Goal: Task Accomplishment & Management: Use online tool/utility

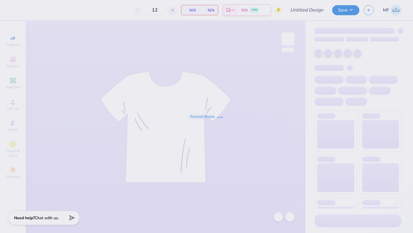
type input "2"
type input "24"
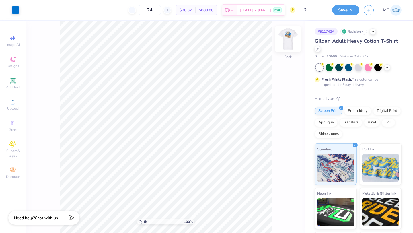
click at [287, 35] on img at bounding box center [288, 39] width 23 height 23
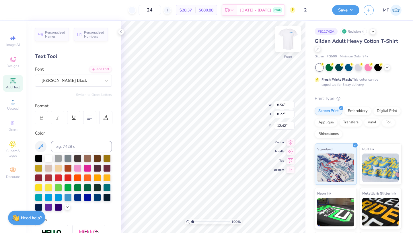
click at [289, 36] on img at bounding box center [288, 39] width 23 height 23
type input "3.51"
type input "0.31"
type input "3.67"
click at [241, 97] on div "100 % Back W 3.51 3.51 " H 0.31 0.31 " Y 3.67 3.67 " Center Middle Top Bottom" at bounding box center [213, 127] width 184 height 212
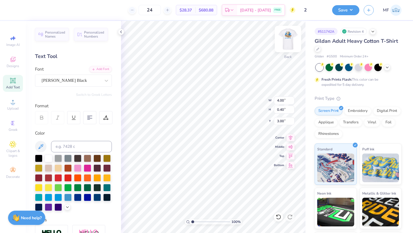
click at [291, 41] on img at bounding box center [288, 39] width 23 height 23
type input "6.89"
type input "0.70"
type input "1.73"
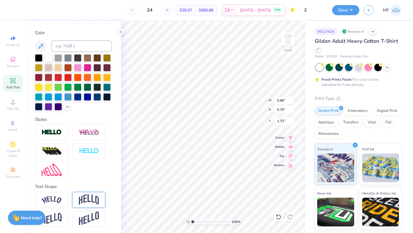
click at [81, 196] on img at bounding box center [89, 199] width 20 height 11
type input "2.07"
type input "1.05"
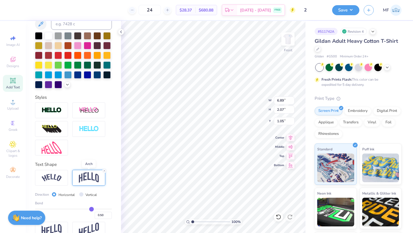
scroll to position [134, 0]
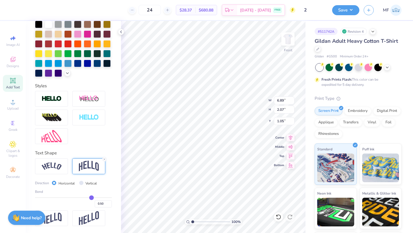
click at [88, 199] on div "0.50" at bounding box center [73, 202] width 77 height 10
type input "0.47"
type input "0.45"
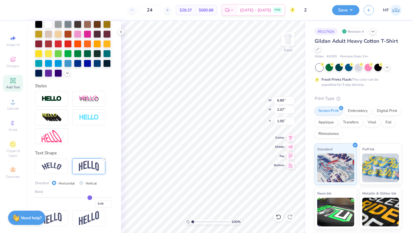
type input "0.4"
type input "0.40"
type input "0.38"
type input "0.36"
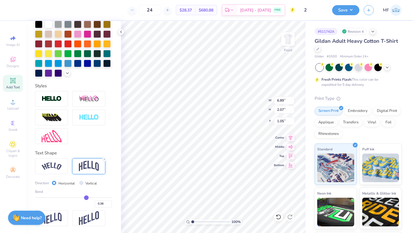
type input "0.36"
type input "0.34"
type input "0.32"
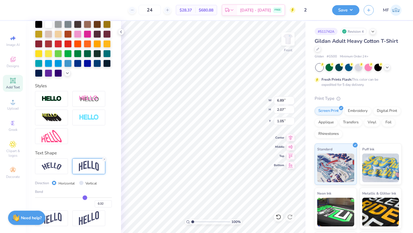
type input "0.3"
type input "0.30"
type input "0.29"
type input "0.27"
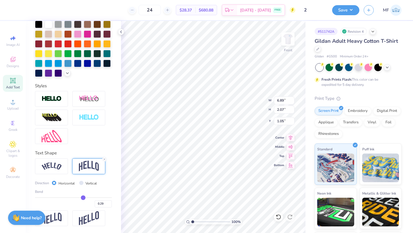
type input "0.27"
type input "0.26"
type input "0.25"
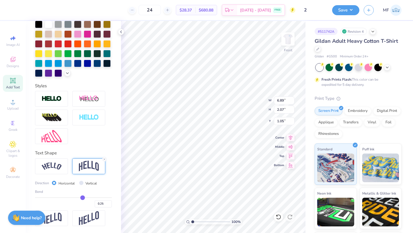
type input "0.24"
type input "0.23"
drag, startPoint x: 92, startPoint y: 198, endPoint x: 81, endPoint y: 197, distance: 10.1
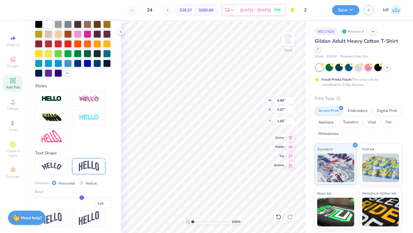
type input "0.23"
click at [81, 197] on input "range" at bounding box center [73, 197] width 77 height 1
type input "1.29"
type input "1.44"
type input "3.00"
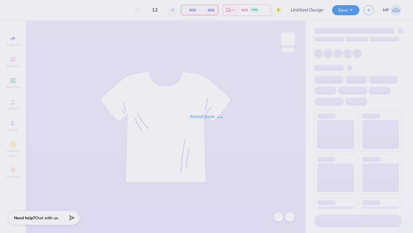
type input "2"
type input "24"
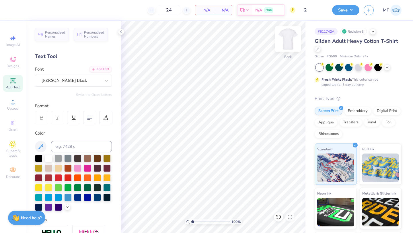
click at [286, 38] on img at bounding box center [288, 39] width 23 height 23
click at [288, 44] on img at bounding box center [288, 39] width 23 height 23
type input "3.00"
type input "5.98"
type input "0.61"
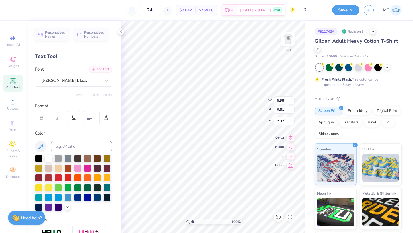
type input "3.00"
click at [290, 41] on img at bounding box center [288, 39] width 23 height 23
click at [294, 37] on div at bounding box center [288, 39] width 26 height 26
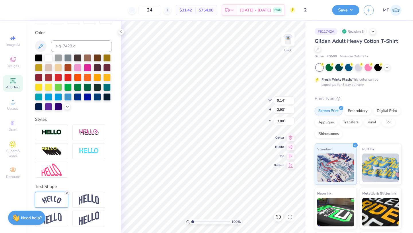
click at [68, 191] on icon at bounding box center [66, 192] width 3 height 3
type input "7.72"
type input "0.87"
type input "4.03"
type input "5.15"
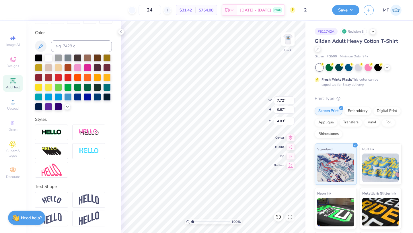
type input "0.58"
type input "4.32"
type textarea "DOG NIGHT 2025"
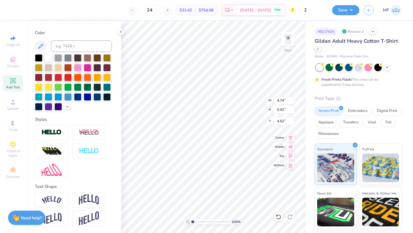
type input "4.74"
type input "0.42"
type input "3.88"
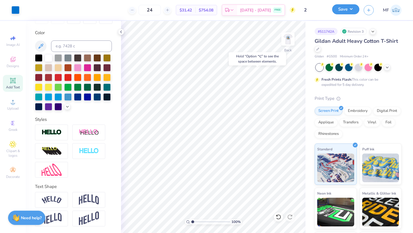
click at [350, 7] on button "Save" at bounding box center [345, 9] width 27 height 10
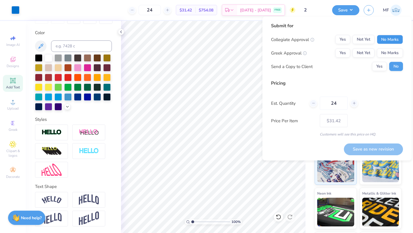
click at [390, 36] on button "No Marks" at bounding box center [390, 39] width 26 height 9
click at [339, 55] on button "Yes" at bounding box center [342, 52] width 15 height 9
click at [387, 62] on div "Yes No" at bounding box center [387, 66] width 31 height 9
click at [381, 68] on button "Yes" at bounding box center [379, 66] width 15 height 9
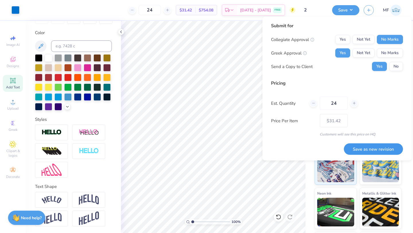
click at [374, 149] on button "Save as new revision" at bounding box center [373, 149] width 59 height 12
type input "$31.42"
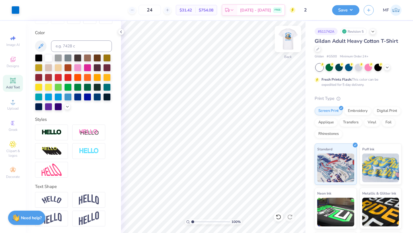
click at [285, 39] on img at bounding box center [288, 39] width 23 height 23
click at [357, 66] on div at bounding box center [358, 66] width 7 height 7
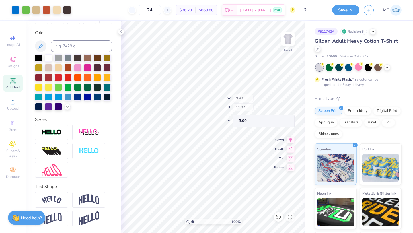
type input "3.00"
click at [285, 46] on img at bounding box center [288, 39] width 23 height 23
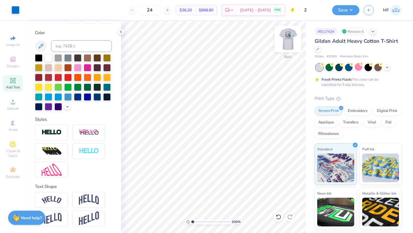
click at [291, 42] on img at bounding box center [288, 39] width 23 height 23
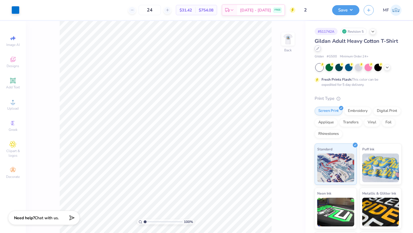
click at [319, 49] on div at bounding box center [318, 48] width 6 height 6
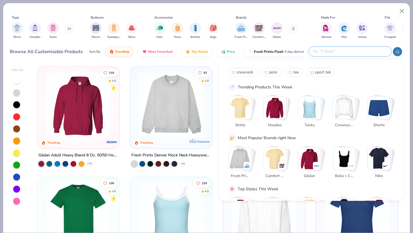
click at [371, 52] on input "text" at bounding box center [349, 51] width 75 height 7
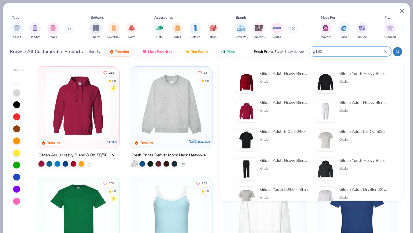
type input "g180"
click at [252, 73] on img at bounding box center [247, 82] width 18 height 18
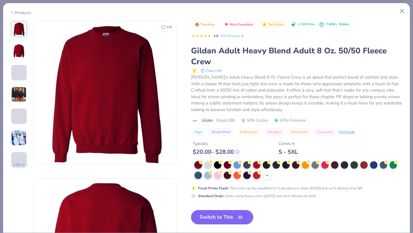
click at [267, 175] on icon at bounding box center [267, 175] width 5 height 5
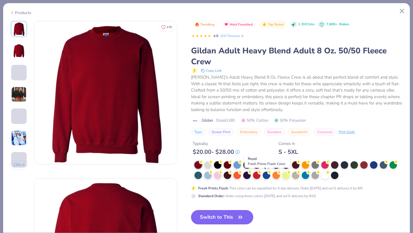
scroll to position [35, 0]
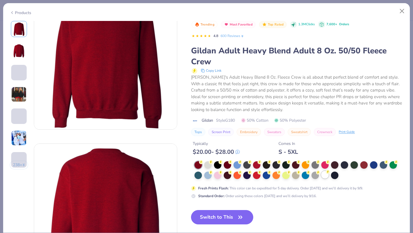
click at [324, 175] on div at bounding box center [324, 174] width 7 height 7
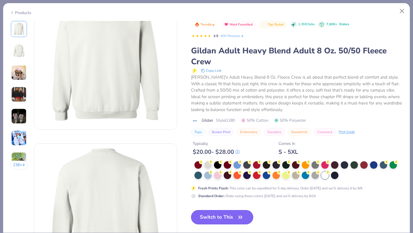
click at [211, 217] on button "Switch to This" at bounding box center [222, 217] width 62 height 14
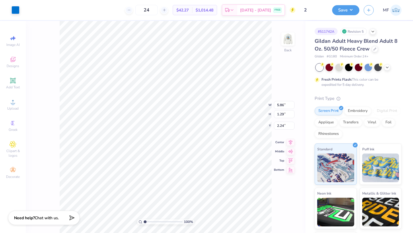
type input "3.00"
click at [290, 48] on div at bounding box center [288, 39] width 26 height 26
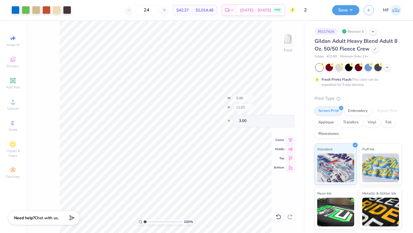
type input "3.00"
click at [346, 13] on button "Save" at bounding box center [345, 9] width 27 height 10
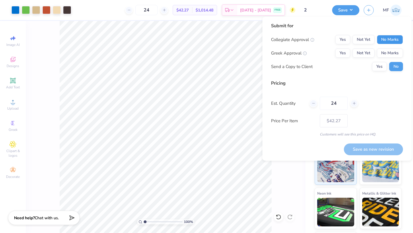
click at [382, 37] on button "No Marks" at bounding box center [390, 39] width 26 height 9
click at [346, 50] on button "Yes" at bounding box center [342, 52] width 15 height 9
click at [372, 153] on button "Save as new revision" at bounding box center [373, 149] width 59 height 12
type input "$42.27"
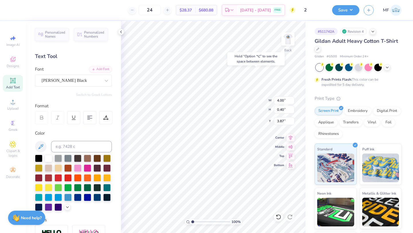
type input "3.00"
type input "5.24"
type input "0.53"
click at [242, 104] on div "100 % Back W 5.24 H 0.53 Y 3.00 Center Middle Top Bottom" at bounding box center [213, 127] width 184 height 212
type textarea "K"
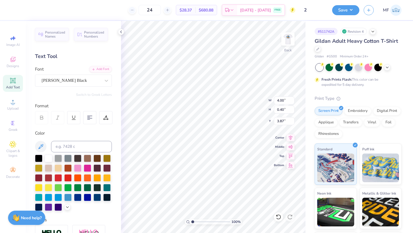
type textarea "DOG NIGHT 2025"
click at [244, 108] on div "100 % Back W 4.00 4.00 " H 0.40 0.40 " Y 3.87 3.87 " Center Middle Top Bottom" at bounding box center [213, 127] width 184 height 212
type input "4.47"
type input "0.40"
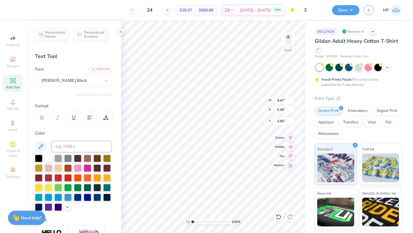
type input "3.77"
click at [243, 98] on div "100 % Back W 4.47 4.47 " H 0.40 0.40 " Y 3.77 3.77 " Center Middle Top Bottom" at bounding box center [213, 127] width 184 height 212
click at [289, 38] on img at bounding box center [288, 39] width 23 height 23
type input "1.98"
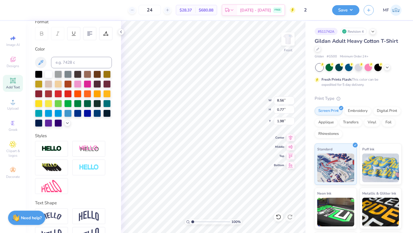
scroll to position [100, 0]
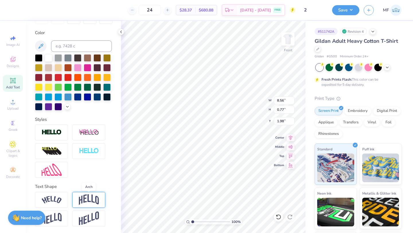
click at [81, 197] on img at bounding box center [89, 199] width 20 height 11
type input "2.41"
type input "1.16"
click at [45, 202] on img at bounding box center [52, 200] width 20 height 8
type input "9.49"
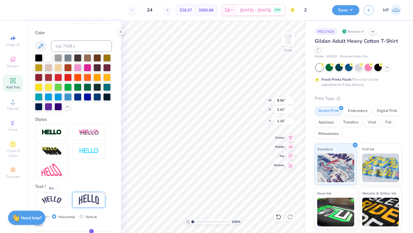
type input "1.93"
type input "1.40"
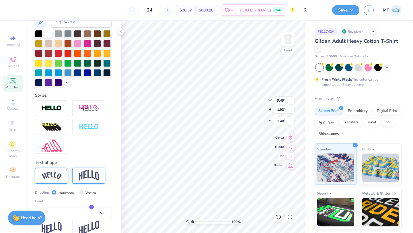
scroll to position [134, 0]
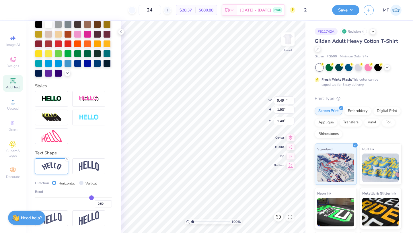
type input "10.27"
type input "2.08"
type input "1.67"
type textarea "DOG NIGHT"
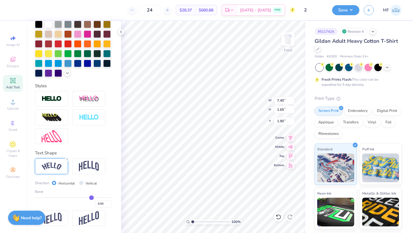
type input "8.38"
type input "1.86"
type input "1.59"
type input "3.00"
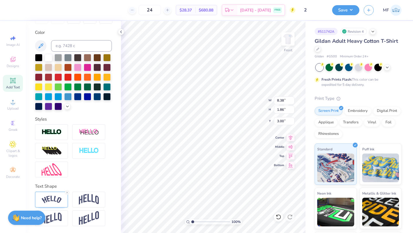
scroll to position [100, 0]
type input "13.95"
click at [67, 191] on icon at bounding box center [66, 192] width 3 height 3
type textarea "D"
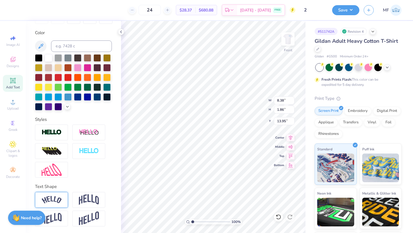
scroll to position [0, 1]
type textarea "KKG x SIGEP"
type input "13.83"
type input "9.69"
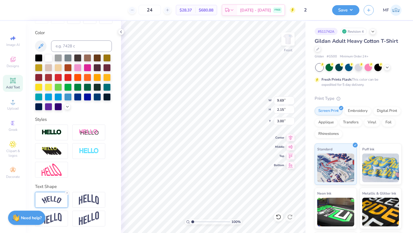
type input "2.15"
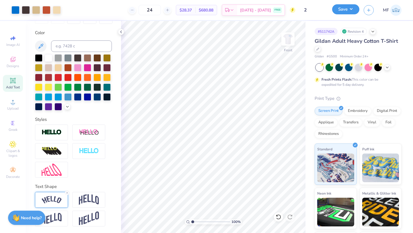
click at [343, 10] on button "Save" at bounding box center [345, 9] width 27 height 10
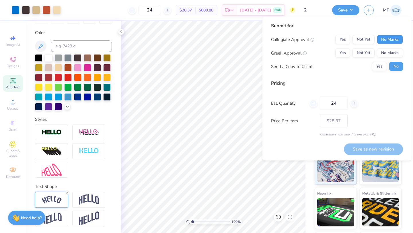
click at [394, 40] on button "No Marks" at bounding box center [390, 39] width 26 height 9
click at [345, 52] on button "Yes" at bounding box center [342, 52] width 15 height 9
click at [366, 147] on button "Save as new revision" at bounding box center [373, 149] width 59 height 12
type input "$28.37"
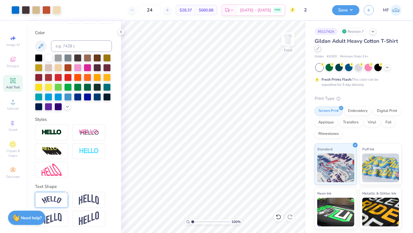
click at [317, 48] on icon at bounding box center [318, 48] width 2 height 2
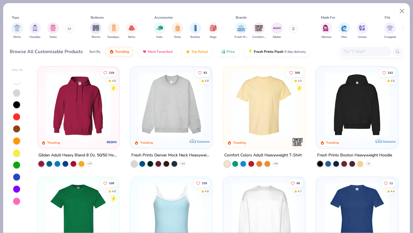
click at [61, 118] on img at bounding box center [78, 104] width 71 height 65
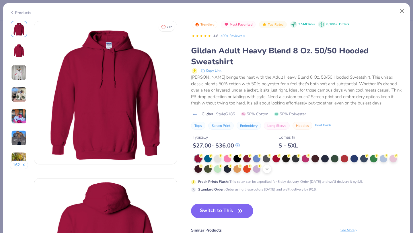
click at [267, 170] on icon at bounding box center [267, 169] width 5 height 5
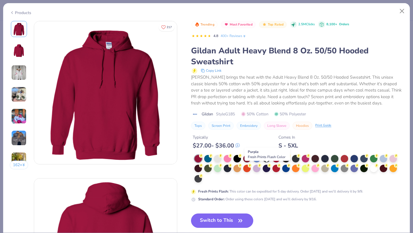
scroll to position [37, 0]
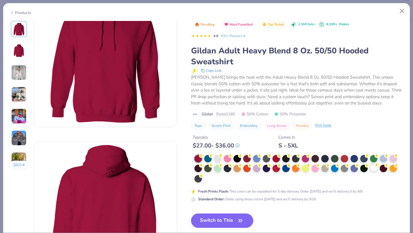
click at [374, 168] on div at bounding box center [373, 167] width 7 height 7
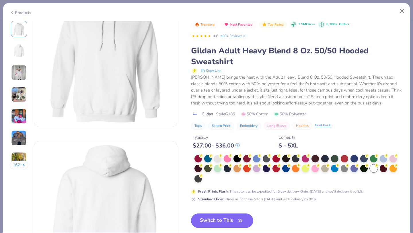
click at [229, 223] on button "Switch to This" at bounding box center [222, 220] width 62 height 14
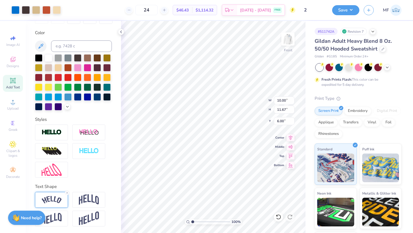
type input "10.63"
type input "12.40"
click at [341, 12] on button "Save" at bounding box center [345, 9] width 27 height 10
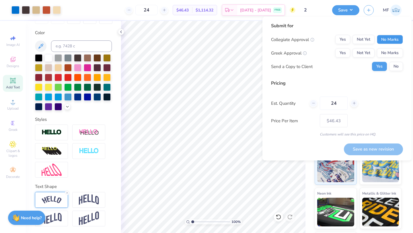
click at [386, 37] on button "No Marks" at bounding box center [390, 39] width 26 height 9
click at [349, 51] on button "Yes" at bounding box center [342, 52] width 15 height 9
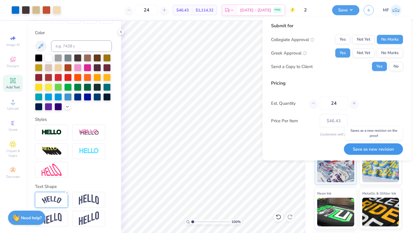
click at [380, 151] on button "Save as new revision" at bounding box center [373, 149] width 59 height 12
type input "$46.43"
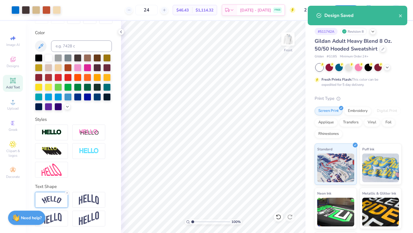
click at [382, 52] on div "Gildan Adult Heavy Blend 8 Oz. 50/50 Hooded Sweatshirt" at bounding box center [358, 44] width 87 height 15
click at [382, 48] on icon at bounding box center [383, 48] width 2 height 2
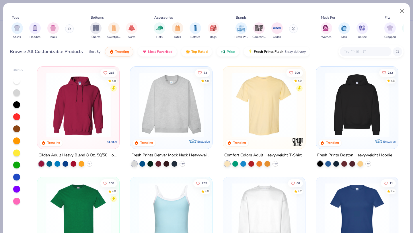
click at [241, 110] on img at bounding box center [264, 104] width 71 height 65
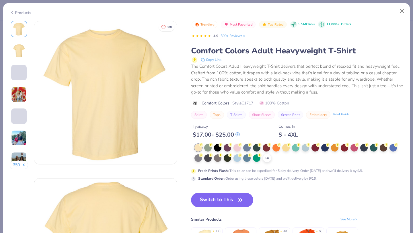
click at [19, 13] on div "Products" at bounding box center [21, 13] width 22 height 6
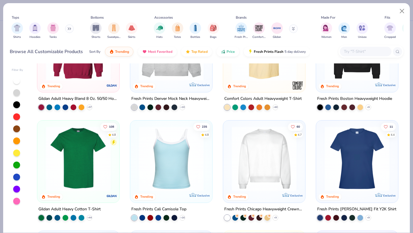
scroll to position [67, 0]
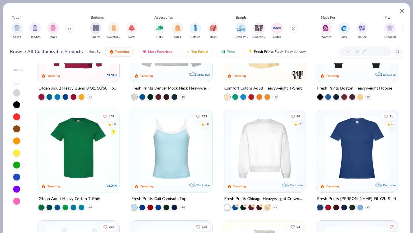
click at [63, 165] on img at bounding box center [78, 148] width 71 height 65
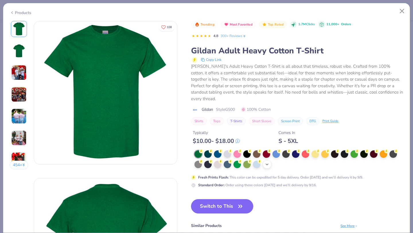
click at [266, 161] on div "+ 22" at bounding box center [267, 164] width 9 height 9
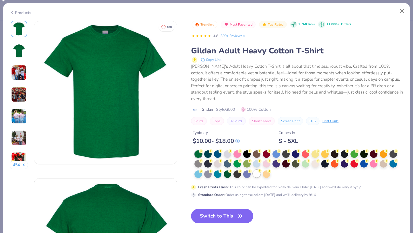
click at [256, 170] on div at bounding box center [256, 173] width 7 height 7
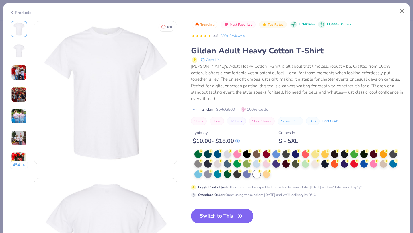
click at [222, 217] on button "Switch to This" at bounding box center [222, 216] width 62 height 14
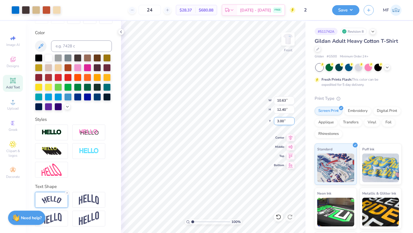
click at [285, 120] on input "3.00" at bounding box center [284, 121] width 21 height 8
click at [293, 119] on input "3.01" at bounding box center [284, 121] width 21 height 8
click at [293, 119] on input "3.02" at bounding box center [284, 121] width 21 height 8
click at [293, 119] on input "3.03" at bounding box center [284, 121] width 21 height 8
type input "3.04"
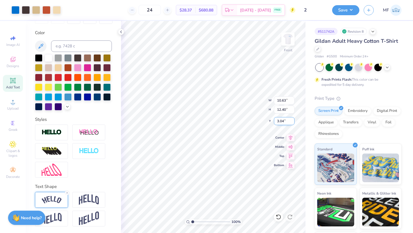
click at [293, 119] on input "3.04" at bounding box center [284, 121] width 21 height 8
click at [260, 120] on div "100 % Front W 10.63 10.63 " H 12.40 12.40 " Y 3.04 3.04 " Center Middle Top Bot…" at bounding box center [213, 127] width 184 height 212
click at [271, 122] on div "100 % Front W 10.63 10.63 " H 12.40 12.40 " Y 3.00 3.00 " Center Middle Top Bot…" at bounding box center [213, 127] width 184 height 212
click at [279, 121] on input "3.00" at bounding box center [284, 121] width 21 height 8
type input "6.00"
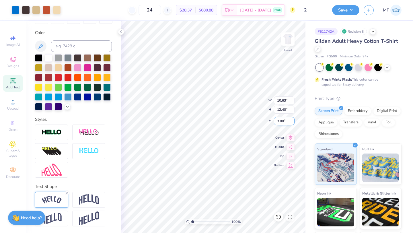
click at [280, 122] on input "3.00" at bounding box center [284, 121] width 21 height 8
click at [292, 120] on input "3.01" at bounding box center [284, 121] width 21 height 8
click at [292, 120] on input "3.02" at bounding box center [284, 121] width 21 height 8
click at [292, 120] on input "3.03" at bounding box center [284, 121] width 21 height 8
click at [292, 120] on input "3.04" at bounding box center [284, 121] width 21 height 8
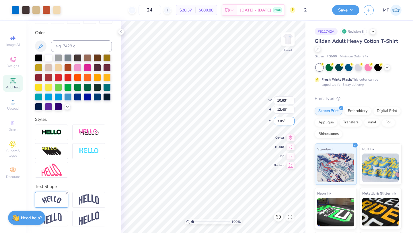
click at [292, 120] on input "3.05" at bounding box center [284, 121] width 21 height 8
click at [292, 120] on input "3.06" at bounding box center [284, 121] width 21 height 8
click at [292, 120] on input "3.07" at bounding box center [284, 121] width 21 height 8
click at [292, 120] on input "3.08" at bounding box center [284, 121] width 21 height 8
click at [292, 120] on input "5.08" at bounding box center [284, 121] width 21 height 8
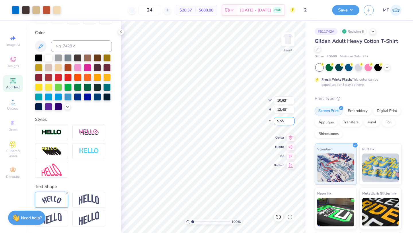
click at [292, 120] on input "5.55" at bounding box center [284, 121] width 21 height 8
click at [292, 120] on input "5.56" at bounding box center [284, 121] width 21 height 8
click at [292, 120] on input "5.57" at bounding box center [284, 121] width 21 height 8
click at [292, 120] on input "5.58" at bounding box center [284, 121] width 21 height 8
click at [292, 120] on input "5.59" at bounding box center [284, 121] width 21 height 8
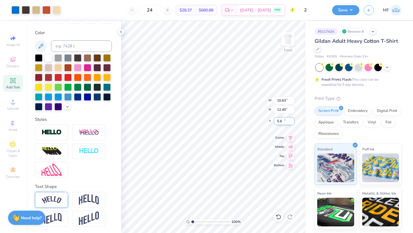
click at [292, 120] on input "5.6" at bounding box center [284, 121] width 21 height 8
click at [292, 120] on input "5.61" at bounding box center [284, 121] width 21 height 8
click at [292, 120] on input "5.62" at bounding box center [284, 121] width 21 height 8
click at [292, 120] on input "5.63" at bounding box center [284, 121] width 21 height 8
click at [292, 120] on input "5.64" at bounding box center [284, 121] width 21 height 8
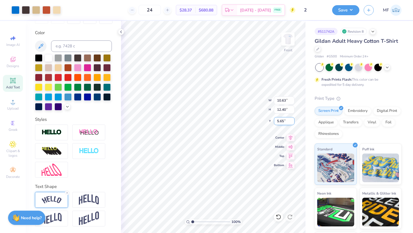
click at [292, 120] on input "5.65" at bounding box center [284, 121] width 21 height 8
click at [292, 120] on input "5.66" at bounding box center [284, 121] width 21 height 8
click at [292, 120] on input "5.67" at bounding box center [284, 121] width 21 height 8
click at [292, 120] on input "5.68" at bounding box center [284, 121] width 21 height 8
click at [292, 120] on input "5.69" at bounding box center [284, 121] width 21 height 8
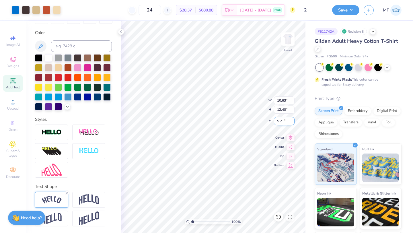
click at [292, 120] on input "5.7" at bounding box center [284, 121] width 21 height 8
click at [292, 120] on input "5.71" at bounding box center [284, 121] width 21 height 8
click at [292, 120] on input "5.72" at bounding box center [284, 121] width 21 height 8
click at [292, 120] on input "5.73" at bounding box center [284, 121] width 21 height 8
click at [292, 120] on input "5.74" at bounding box center [284, 121] width 21 height 8
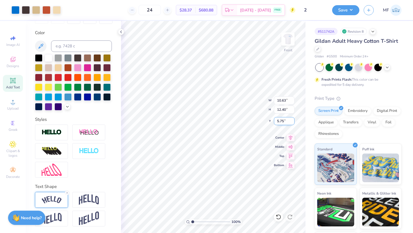
click at [292, 120] on input "5.75" at bounding box center [284, 121] width 21 height 8
click at [292, 120] on input "5.76" at bounding box center [284, 121] width 21 height 8
click at [292, 120] on input "5.77" at bounding box center [284, 121] width 21 height 8
click at [292, 120] on input "5.78" at bounding box center [284, 121] width 21 height 8
click at [292, 120] on input "5.79" at bounding box center [284, 121] width 21 height 8
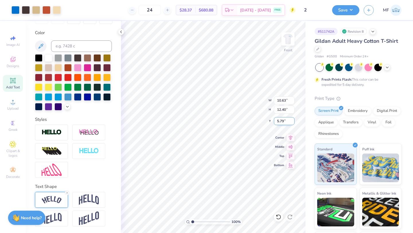
click at [292, 120] on input "5.8" at bounding box center [284, 121] width 21 height 8
click at [292, 120] on input "5.81" at bounding box center [284, 121] width 21 height 8
click at [292, 120] on input "5.82" at bounding box center [284, 121] width 21 height 8
click at [292, 120] on input "5.83" at bounding box center [284, 121] width 21 height 8
click at [292, 120] on input "5.84" at bounding box center [284, 121] width 21 height 8
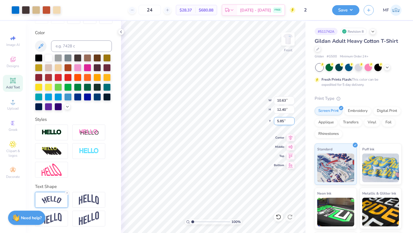
click at [292, 120] on input "5.85" at bounding box center [284, 121] width 21 height 8
click at [292, 120] on input "5.86" at bounding box center [284, 121] width 21 height 8
click at [292, 120] on input "5.87" at bounding box center [284, 121] width 21 height 8
click at [292, 120] on input "5.88" at bounding box center [284, 121] width 21 height 8
click at [292, 120] on input "5.89" at bounding box center [284, 121] width 21 height 8
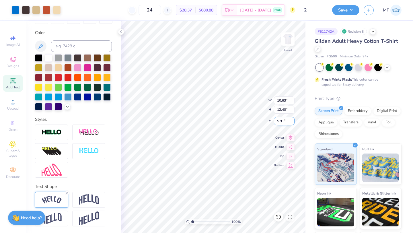
click at [292, 120] on input "5.9" at bounding box center [284, 121] width 21 height 8
click at [292, 120] on input "5.91" at bounding box center [284, 121] width 21 height 8
click at [292, 120] on input "5.92" at bounding box center [284, 121] width 21 height 8
click at [292, 120] on input "5.93" at bounding box center [284, 121] width 21 height 8
click at [292, 120] on input "5.94" at bounding box center [284, 121] width 21 height 8
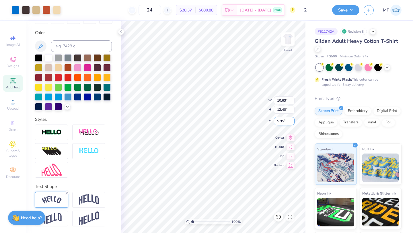
click at [292, 120] on input "5.95" at bounding box center [284, 121] width 21 height 8
click at [292, 120] on input "5.96" at bounding box center [284, 121] width 21 height 8
click at [292, 120] on input "5.97" at bounding box center [284, 121] width 21 height 8
click at [292, 120] on input "5.98" at bounding box center [284, 121] width 21 height 8
click at [292, 120] on input "5.99" at bounding box center [284, 121] width 21 height 8
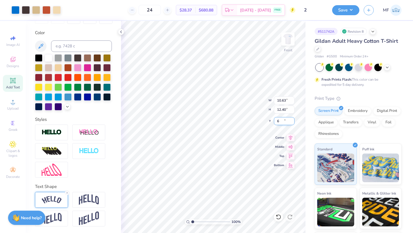
type input "6"
click at [292, 120] on input "6" at bounding box center [284, 121] width 21 height 8
click at [291, 120] on input "5.67" at bounding box center [284, 121] width 21 height 8
click at [291, 120] on input "5.68" at bounding box center [284, 121] width 21 height 8
click at [291, 120] on input "5.69" at bounding box center [284, 121] width 21 height 8
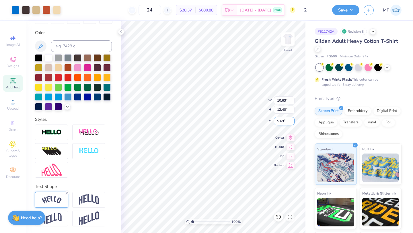
click at [291, 120] on input "5.7" at bounding box center [284, 121] width 21 height 8
click at [291, 120] on input "5.71" at bounding box center [284, 121] width 21 height 8
click at [291, 120] on input "5.72" at bounding box center [284, 121] width 21 height 8
click at [291, 120] on input "5.73" at bounding box center [284, 121] width 21 height 8
click at [291, 120] on input "5.74" at bounding box center [284, 121] width 21 height 8
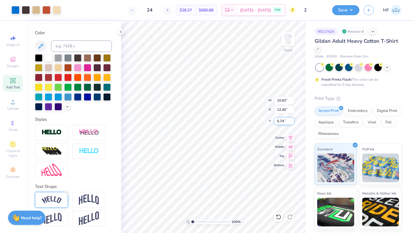
click at [291, 120] on input "5.75" at bounding box center [284, 121] width 21 height 8
click at [291, 120] on input "5.76" at bounding box center [284, 121] width 21 height 8
click at [291, 120] on input "5.77" at bounding box center [284, 121] width 21 height 8
click at [291, 120] on input "5.78" at bounding box center [284, 121] width 21 height 8
click at [291, 120] on input "5.79" at bounding box center [284, 121] width 21 height 8
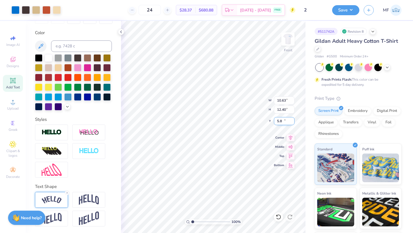
click at [291, 120] on input "5.8" at bounding box center [284, 121] width 21 height 8
click at [291, 120] on input "5.81" at bounding box center [284, 121] width 21 height 8
click at [291, 120] on input "5.82" at bounding box center [284, 121] width 21 height 8
click at [291, 120] on input "5.83" at bounding box center [284, 121] width 21 height 8
click at [291, 120] on input "5.84" at bounding box center [284, 121] width 21 height 8
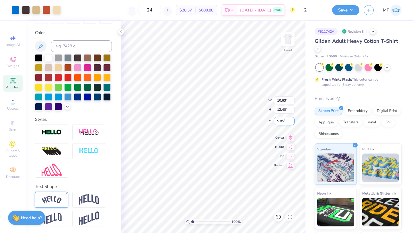
click at [291, 120] on input "5.85" at bounding box center [284, 121] width 21 height 8
click at [291, 120] on input "5.86" at bounding box center [284, 121] width 21 height 8
click at [291, 120] on input "5.87" at bounding box center [284, 121] width 21 height 8
click at [291, 120] on input "5.88" at bounding box center [284, 121] width 21 height 8
click at [291, 120] on input "5.89" at bounding box center [284, 121] width 21 height 8
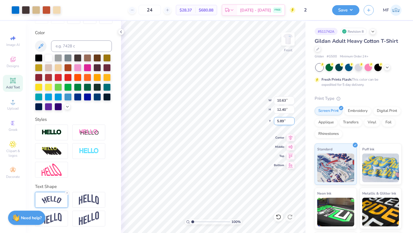
click at [291, 120] on input "5.9" at bounding box center [284, 121] width 21 height 8
click at [291, 120] on input "5.91" at bounding box center [284, 121] width 21 height 8
click at [291, 120] on input "5.92" at bounding box center [284, 121] width 21 height 8
click at [291, 120] on input "5.93" at bounding box center [284, 121] width 21 height 8
click at [291, 120] on input "5.94" at bounding box center [284, 121] width 21 height 8
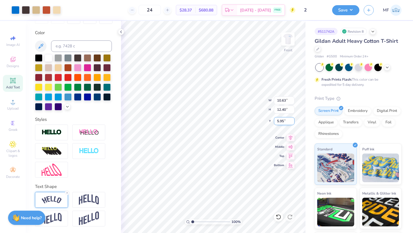
click at [291, 120] on input "5.95" at bounding box center [284, 121] width 21 height 8
click at [291, 120] on input "5.96" at bounding box center [284, 121] width 21 height 8
click at [291, 120] on input "5.97" at bounding box center [284, 121] width 21 height 8
click at [291, 120] on input "5.98" at bounding box center [284, 121] width 21 height 8
click at [291, 120] on input "5.99" at bounding box center [284, 121] width 21 height 8
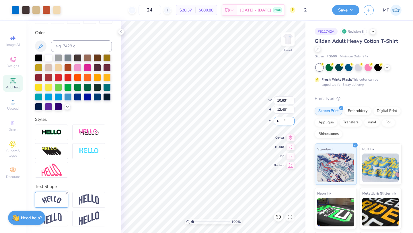
click at [291, 120] on input "6" at bounding box center [284, 121] width 21 height 8
type input "6.00"
click at [351, 9] on button "Save" at bounding box center [345, 9] width 27 height 10
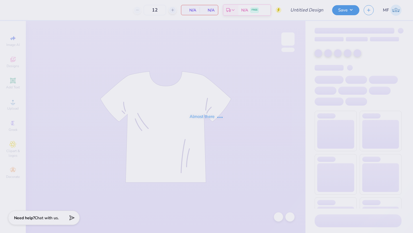
type input "24"
type input "2"
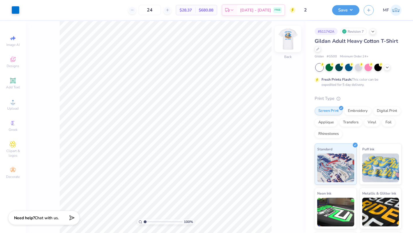
click at [292, 34] on img at bounding box center [288, 39] width 23 height 23
click at [291, 34] on img at bounding box center [288, 39] width 23 height 23
click at [359, 66] on div at bounding box center [358, 66] width 7 height 7
click at [347, 11] on button "Save" at bounding box center [345, 9] width 27 height 10
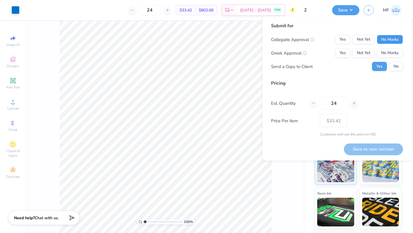
click at [382, 42] on button "No Marks" at bounding box center [390, 39] width 26 height 9
click at [343, 50] on button "Yes" at bounding box center [342, 52] width 15 height 9
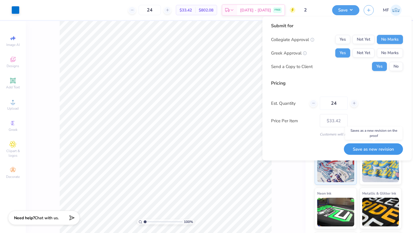
click at [361, 149] on button "Save as new revision" at bounding box center [373, 149] width 59 height 12
type input "$33.42"
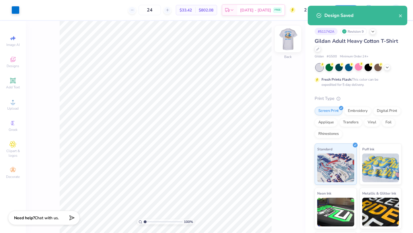
click at [288, 40] on img at bounding box center [288, 39] width 23 height 23
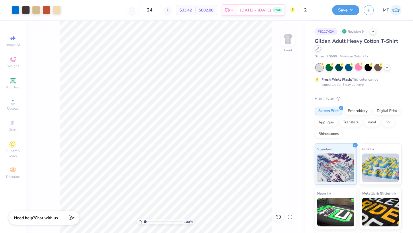
click at [318, 49] on icon at bounding box center [317, 48] width 3 height 3
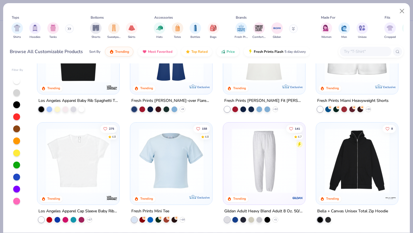
scroll to position [497, 0]
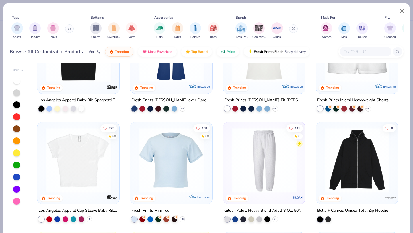
click at [351, 54] on input "text" at bounding box center [365, 51] width 44 height 7
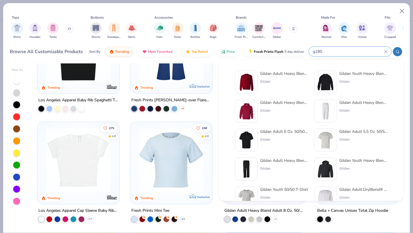
type input "g180"
click at [244, 78] on img at bounding box center [247, 82] width 18 height 18
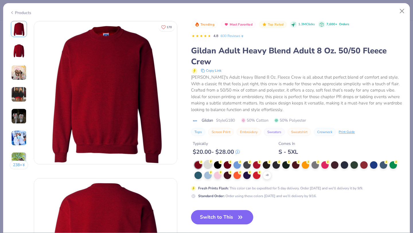
click at [211, 166] on div at bounding box center [207, 164] width 7 height 7
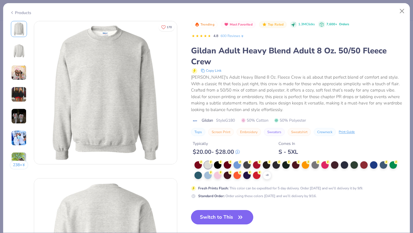
click at [228, 217] on button "Switch to This" at bounding box center [222, 217] width 62 height 14
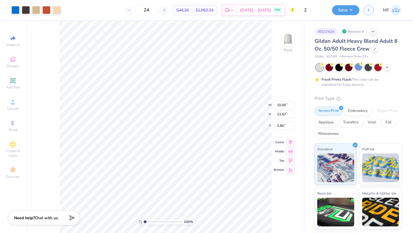
type input "3.00"
click at [292, 35] on img at bounding box center [288, 39] width 23 height 23
type input "3.00"
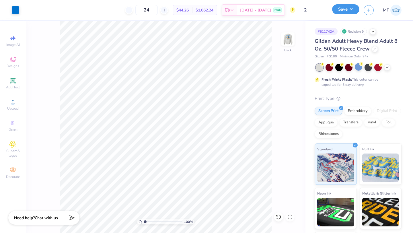
click at [346, 9] on button "Save" at bounding box center [345, 9] width 27 height 10
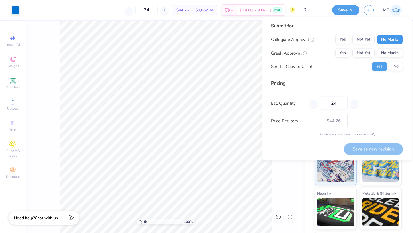
click at [399, 37] on button "No Marks" at bounding box center [390, 39] width 26 height 9
click at [342, 49] on button "Yes" at bounding box center [342, 52] width 15 height 9
click at [358, 152] on button "Save as new revision" at bounding box center [373, 149] width 59 height 12
type input "$44.26"
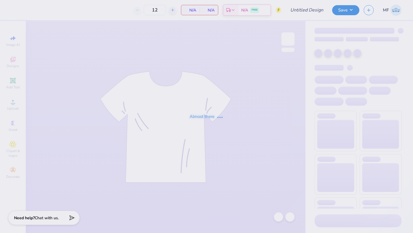
type input "2"
type input "24"
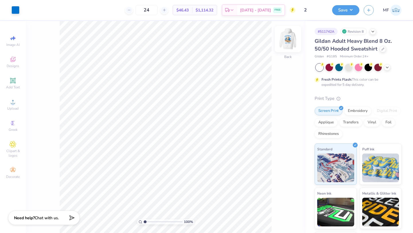
click at [287, 36] on img at bounding box center [288, 39] width 23 height 23
click at [374, 45] on div "Gildan Adult Heavy Blend Adult 8 Oz. 50/50 Fleece Crew" at bounding box center [358, 44] width 87 height 15
click at [374, 48] on icon at bounding box center [375, 48] width 2 height 2
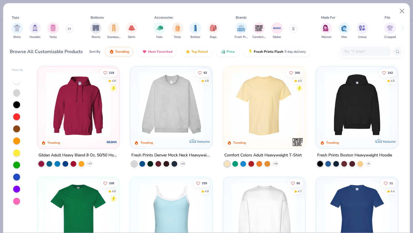
click at [95, 96] on img at bounding box center [78, 104] width 71 height 65
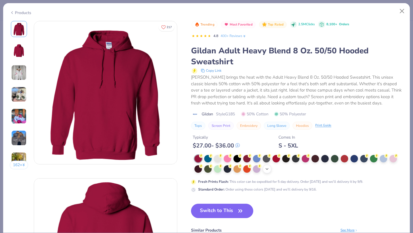
click at [264, 170] on div "+ 15" at bounding box center [267, 169] width 9 height 9
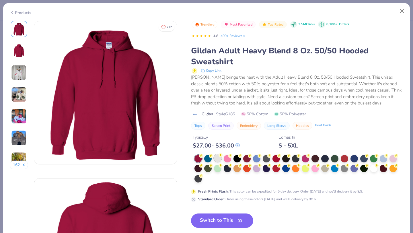
click at [217, 156] on div at bounding box center [217, 157] width 7 height 7
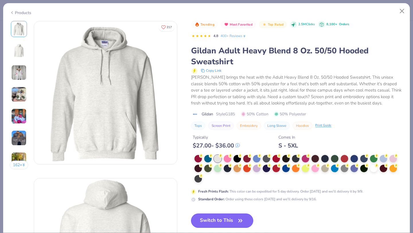
click at [216, 227] on button "Switch to This" at bounding box center [222, 220] width 62 height 14
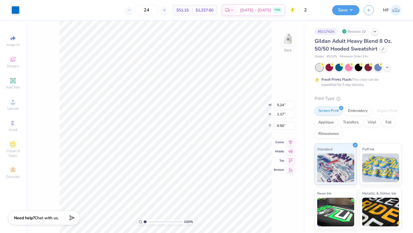
type input "3.00"
click at [289, 35] on img at bounding box center [288, 39] width 23 height 23
click at [382, 50] on div at bounding box center [383, 48] width 6 height 6
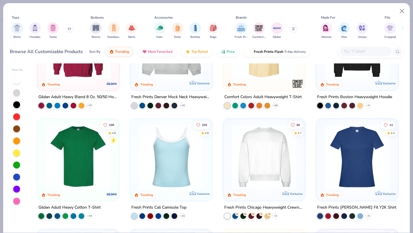
scroll to position [65, 0]
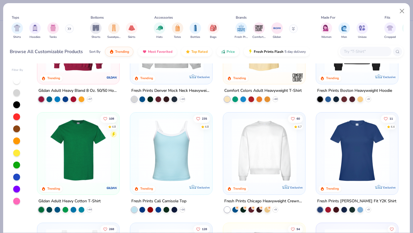
click at [82, 158] on img at bounding box center [78, 150] width 71 height 65
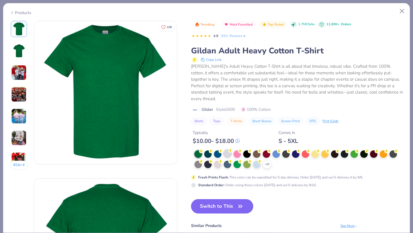
click at [226, 150] on div at bounding box center [227, 153] width 7 height 7
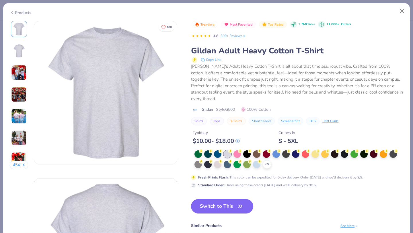
click at [227, 199] on button "Switch to This" at bounding box center [222, 206] width 62 height 14
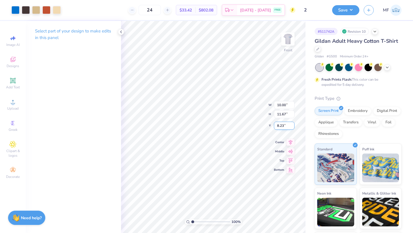
click at [285, 125] on input "8.23" at bounding box center [284, 126] width 21 height 8
click at [292, 124] on input "8.24" at bounding box center [284, 126] width 21 height 8
click at [292, 127] on input "7.84" at bounding box center [284, 126] width 21 height 8
click at [292, 127] on input "7.83" at bounding box center [284, 126] width 21 height 8
click at [292, 127] on input "7.82" at bounding box center [284, 126] width 21 height 8
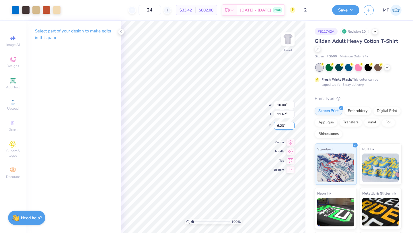
click at [292, 127] on input "6.23" at bounding box center [284, 126] width 21 height 8
click at [292, 127] on input "6.22" at bounding box center [284, 126] width 21 height 8
click at [292, 127] on input "6.21" at bounding box center [284, 126] width 21 height 8
click at [292, 127] on input "6.2" at bounding box center [284, 126] width 21 height 8
click at [292, 127] on input "6.19" at bounding box center [284, 126] width 21 height 8
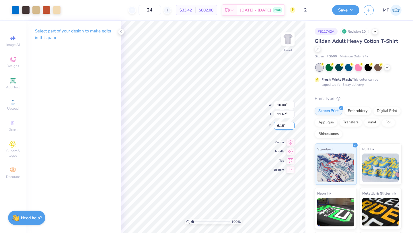
click at [292, 127] on input "6.18" at bounding box center [284, 126] width 21 height 8
click at [292, 127] on input "6.17" at bounding box center [284, 126] width 21 height 8
click at [292, 127] on input "6.16" at bounding box center [284, 126] width 21 height 8
click at [292, 127] on input "6.15" at bounding box center [284, 126] width 21 height 8
click at [292, 127] on input "6.14" at bounding box center [284, 126] width 21 height 8
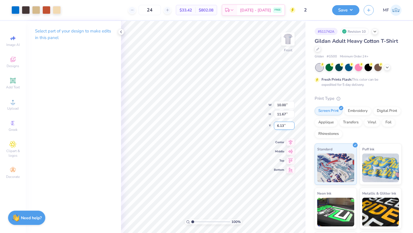
click at [292, 127] on input "6.13" at bounding box center [284, 126] width 21 height 8
click at [292, 127] on input "6.12" at bounding box center [284, 126] width 21 height 8
click at [292, 127] on input "6.11" at bounding box center [284, 126] width 21 height 8
click at [292, 127] on input "6.1" at bounding box center [284, 126] width 21 height 8
click at [292, 127] on input "6.09" at bounding box center [284, 126] width 21 height 8
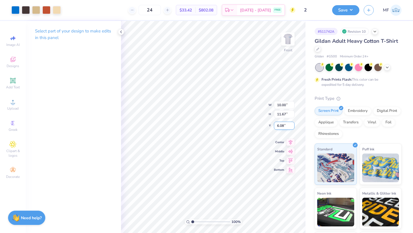
click at [292, 127] on input "6.08" at bounding box center [284, 126] width 21 height 8
click at [292, 127] on input "6.07" at bounding box center [284, 126] width 21 height 8
click at [292, 127] on input "6.06" at bounding box center [284, 126] width 21 height 8
click at [292, 127] on input "6.05" at bounding box center [284, 126] width 21 height 8
click at [292, 127] on input "6.04" at bounding box center [284, 126] width 21 height 8
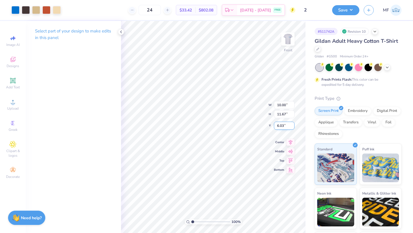
click at [292, 127] on input "6.03" at bounding box center [284, 126] width 21 height 8
click at [292, 127] on input "6.02" at bounding box center [284, 126] width 21 height 8
click at [292, 127] on input "6.01" at bounding box center [284, 126] width 21 height 8
click at [292, 127] on input "6" at bounding box center [284, 126] width 21 height 8
type input "6.00"
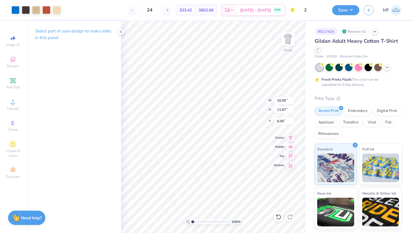
type input "5.99"
click at [283, 37] on img at bounding box center [288, 39] width 23 height 23
type input "3.00"
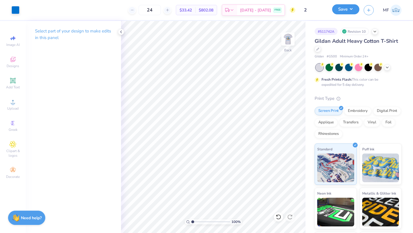
click at [342, 12] on button "Save" at bounding box center [345, 9] width 27 height 10
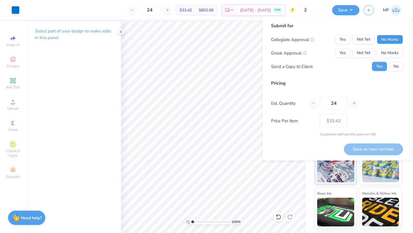
click at [385, 38] on button "No Marks" at bounding box center [390, 39] width 26 height 9
click at [345, 46] on div "Collegiate Approval Yes Not Yet No Marks Greek Approval Yes Not Yet No Marks Se…" at bounding box center [337, 53] width 132 height 36
click at [345, 48] on div "Collegiate Approval Yes Not Yet No Marks Greek Approval Yes Not Yet No Marks Se…" at bounding box center [337, 53] width 132 height 36
click at [345, 50] on button "Yes" at bounding box center [342, 52] width 15 height 9
click at [375, 148] on button "Save as new revision" at bounding box center [373, 149] width 59 height 12
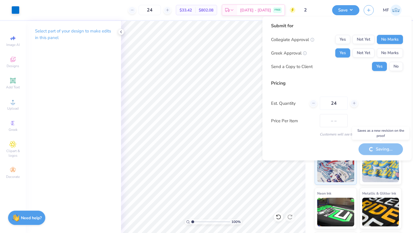
type input "$33.42"
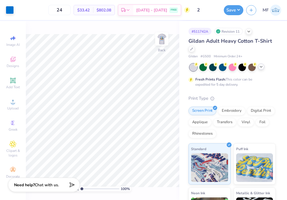
click at [260, 67] on icon at bounding box center [260, 67] width 5 height 5
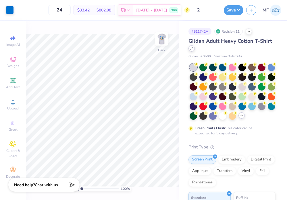
click at [192, 49] on icon at bounding box center [191, 48] width 3 height 3
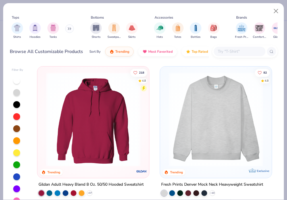
click at [115, 96] on img at bounding box center [93, 119] width 100 height 94
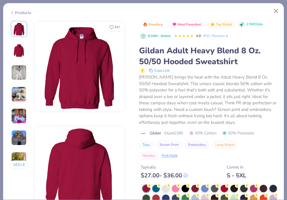
scroll to position [58, 0]
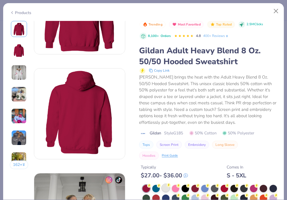
click at [166, 187] on div at bounding box center [165, 187] width 7 height 7
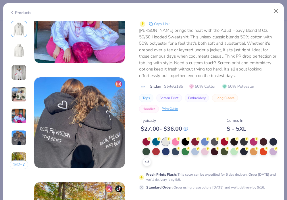
scroll to position [565, 0]
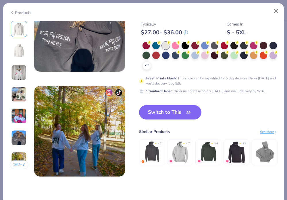
click at [182, 110] on button "Switch to This" at bounding box center [170, 112] width 62 height 14
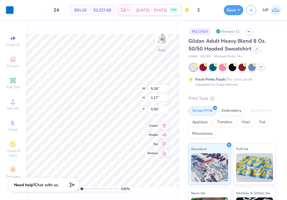
type input "3.00"
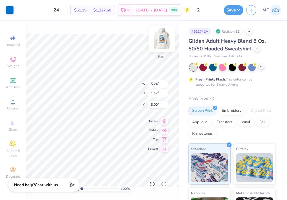
click at [158, 42] on img at bounding box center [161, 39] width 23 height 23
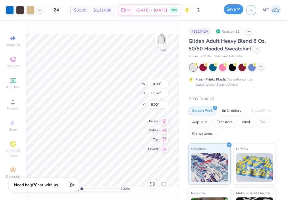
click at [229, 13] on button "Save" at bounding box center [233, 9] width 20 height 10
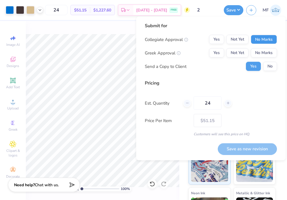
click at [262, 38] on button "No Marks" at bounding box center [263, 39] width 26 height 9
click at [220, 47] on div "Collegiate Approval Yes Not Yet No Marks Greek Approval Yes Not Yet No Marks Se…" at bounding box center [211, 53] width 132 height 36
click at [219, 52] on button "Yes" at bounding box center [216, 52] width 15 height 9
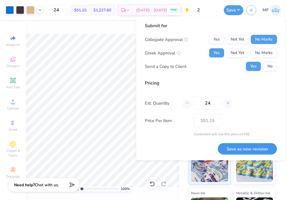
click at [253, 147] on button "Save as new revision" at bounding box center [246, 149] width 59 height 12
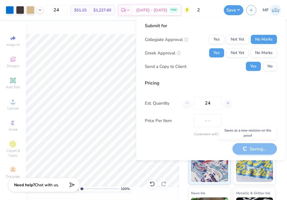
type input "$51.15"
